Goal: Information Seeking & Learning: Learn about a topic

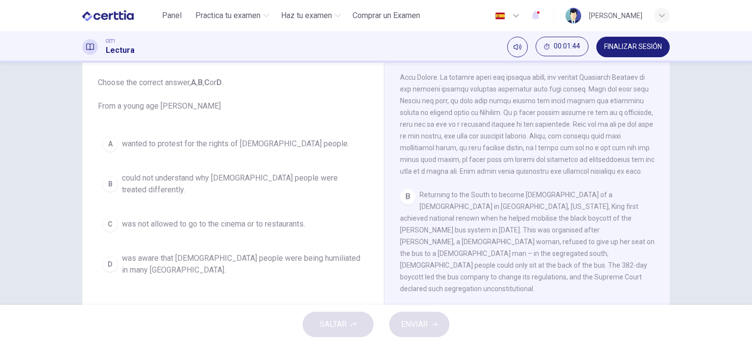
scroll to position [256, 0]
click at [227, 179] on span "could not understand why [DEMOGRAPHIC_DATA] people were treated differently." at bounding box center [243, 183] width 242 height 23
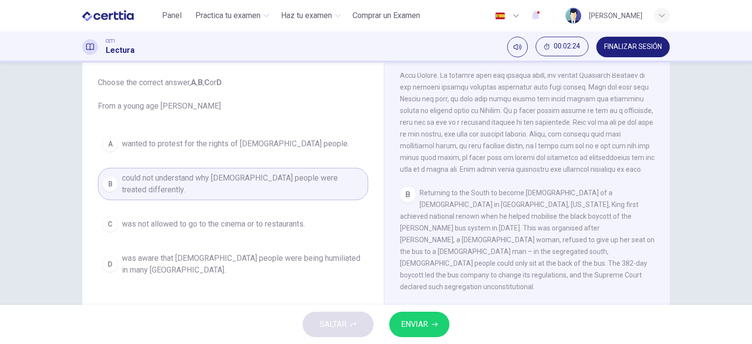
click at [416, 322] on span "ENVIAR" at bounding box center [414, 325] width 27 height 14
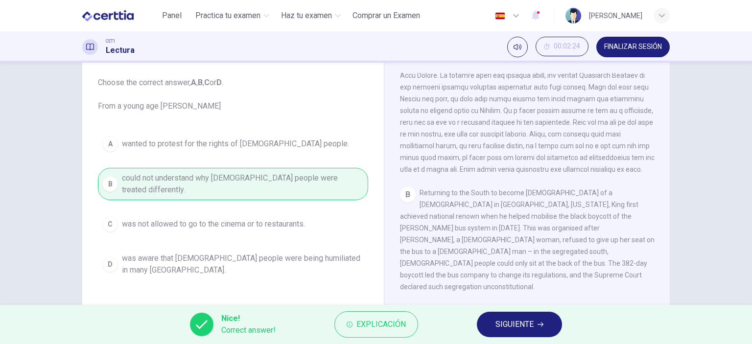
click at [508, 329] on span "SIGUIENTE" at bounding box center [514, 325] width 38 height 14
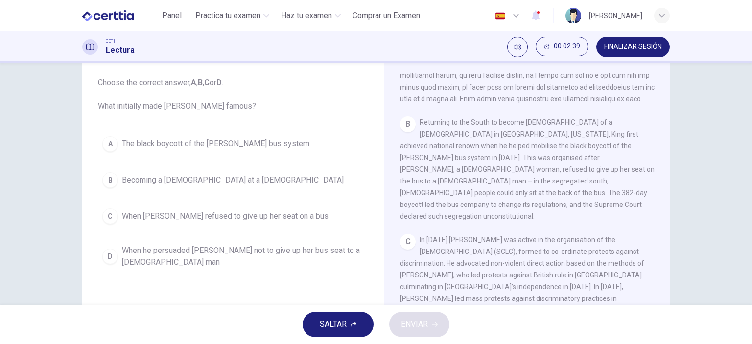
scroll to position [329, 0]
drag, startPoint x: 557, startPoint y: 133, endPoint x: 587, endPoint y: 153, distance: 36.0
click at [587, 153] on span "Returning to the South to become [DEMOGRAPHIC_DATA] of a [DEMOGRAPHIC_DATA] in …" at bounding box center [527, 167] width 254 height 102
click at [204, 146] on span "The black boycott of the [PERSON_NAME] bus system" at bounding box center [215, 144] width 187 height 12
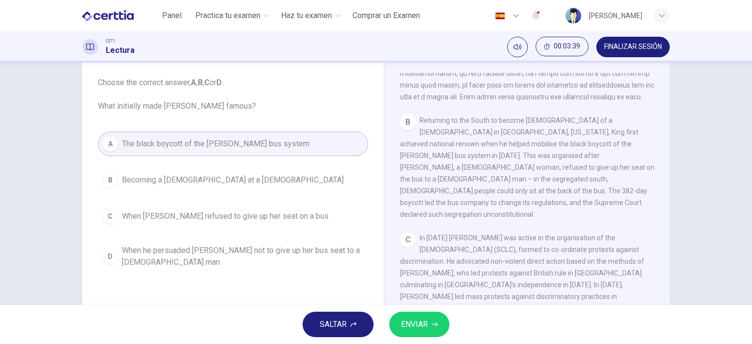
click at [407, 331] on button "ENVIAR" at bounding box center [419, 324] width 60 height 25
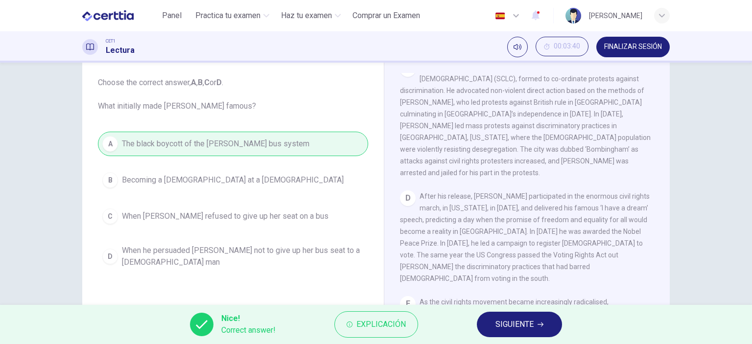
scroll to position [500, 0]
click at [524, 317] on button "SIGUIENTE" at bounding box center [519, 324] width 85 height 25
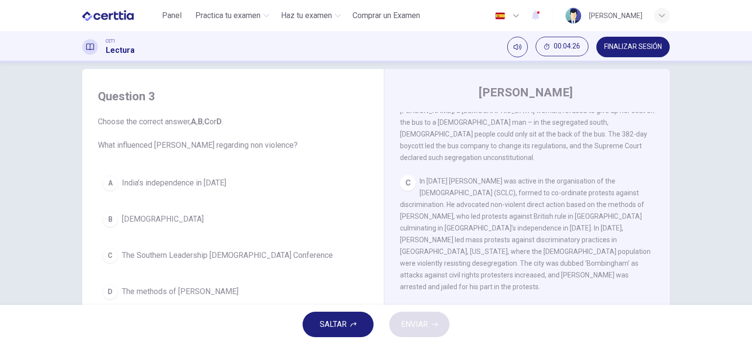
scroll to position [417, 0]
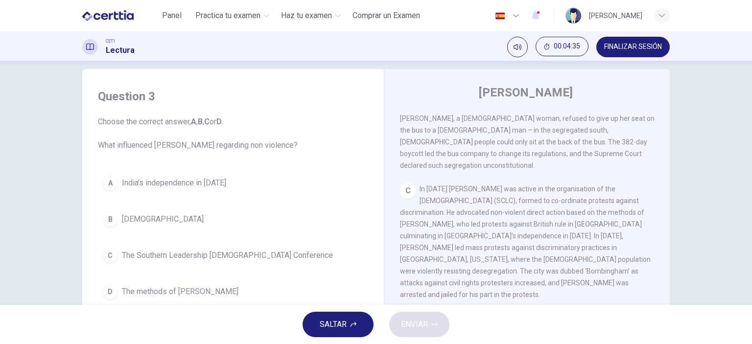
click at [159, 294] on span "The methods of [PERSON_NAME]" at bounding box center [180, 292] width 116 height 12
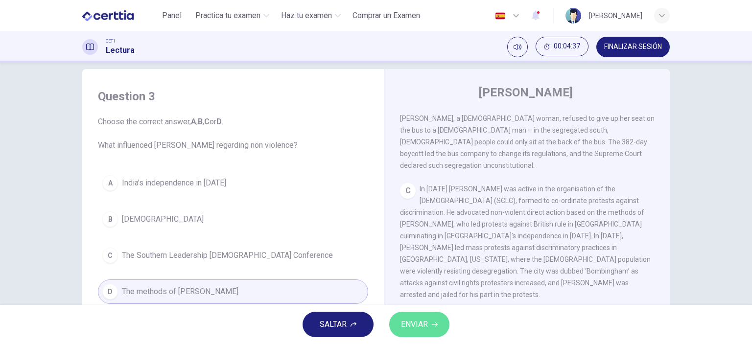
click at [423, 326] on span "ENVIAR" at bounding box center [414, 325] width 27 height 14
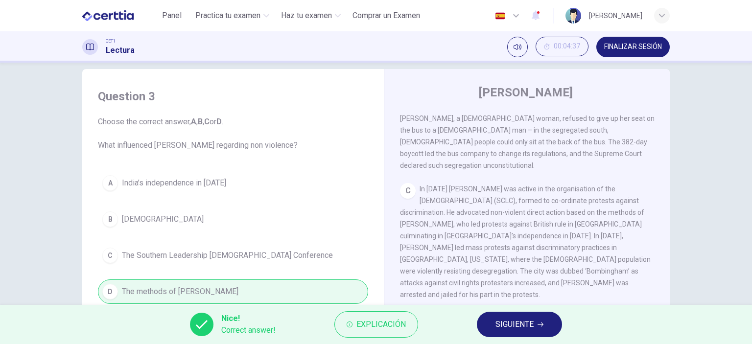
click at [525, 319] on span "SIGUIENTE" at bounding box center [514, 325] width 38 height 14
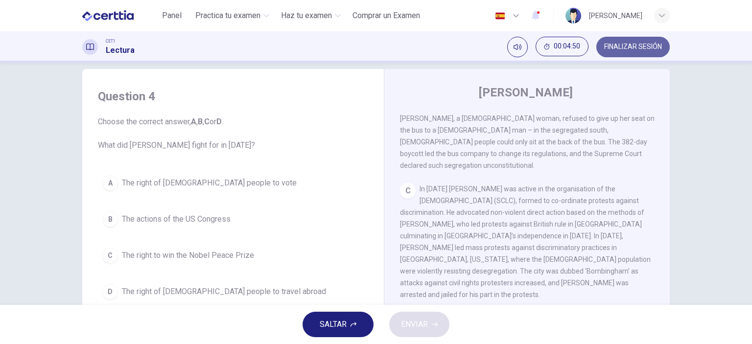
click at [623, 47] on span "FINALIZAR SESIÓN" at bounding box center [633, 47] width 58 height 8
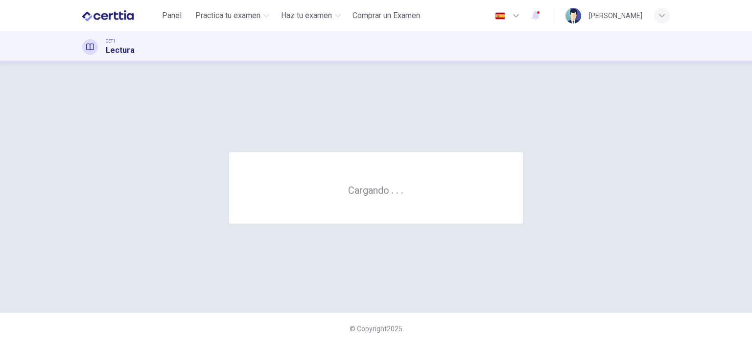
scroll to position [0, 0]
